Goal: Transaction & Acquisition: Purchase product/service

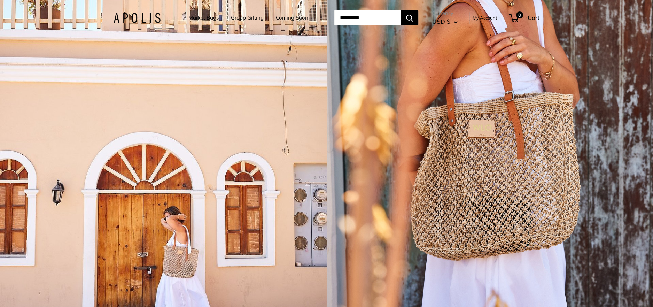
click at [360, 14] on input "Search..." at bounding box center [367, 17] width 67 height 15
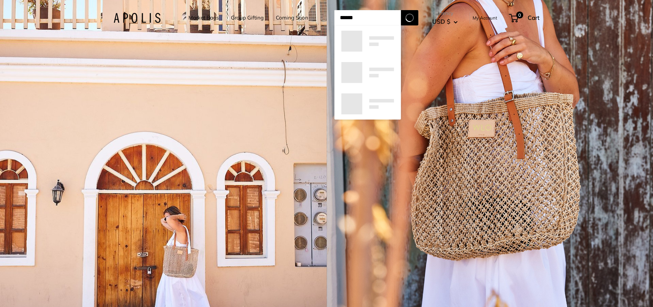
type input "******"
click at [401, 10] on button "Search" at bounding box center [409, 17] width 17 height 15
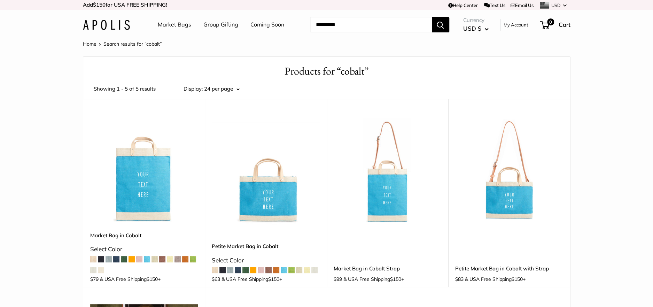
click at [107, 26] on img at bounding box center [106, 25] width 47 height 10
